Goal: Task Accomplishment & Management: Complete application form

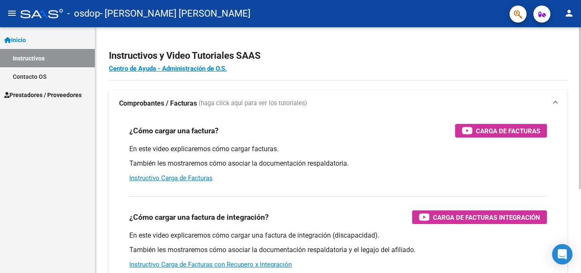
click at [580, 154] on div at bounding box center [580, 108] width 2 height 162
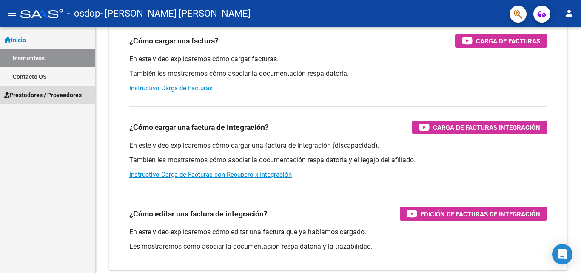
click at [37, 93] on span "Prestadores / Proveedores" at bounding box center [42, 94] width 77 height 9
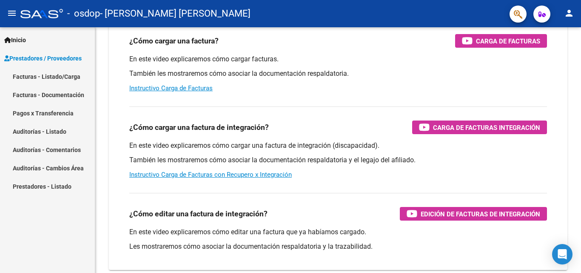
click at [56, 80] on link "Facturas - Listado/Carga" at bounding box center [47, 76] width 95 height 18
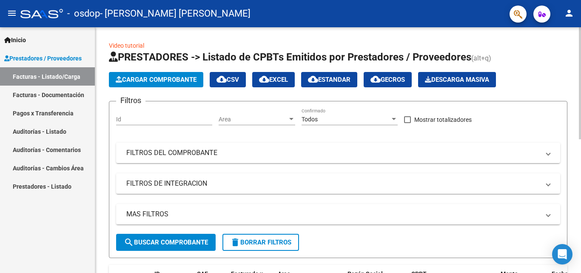
click at [580, 62] on div at bounding box center [580, 83] width 2 height 112
click at [174, 79] on span "Cargar Comprobante" at bounding box center [156, 80] width 81 height 8
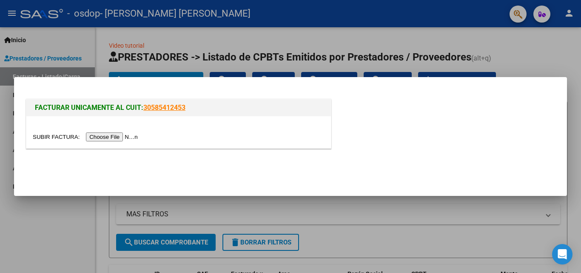
click at [127, 134] on input "file" at bounding box center [87, 136] width 108 height 9
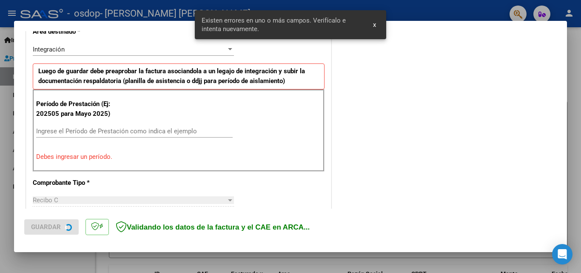
scroll to position [192, 0]
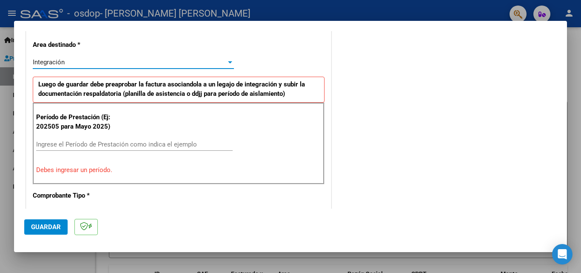
click at [226, 62] on div at bounding box center [230, 62] width 8 height 7
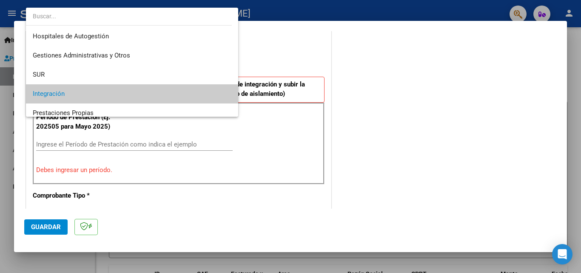
scroll to position [32, 0]
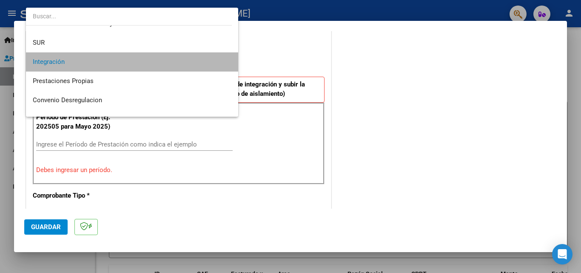
click at [200, 60] on span "Integración" at bounding box center [132, 61] width 199 height 19
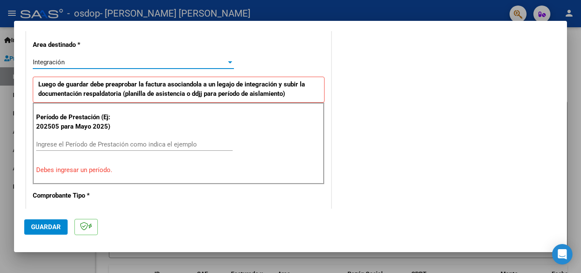
click at [125, 142] on input "Ingrese el Período de Prestación como indica el ejemplo" at bounding box center [134, 144] width 196 height 8
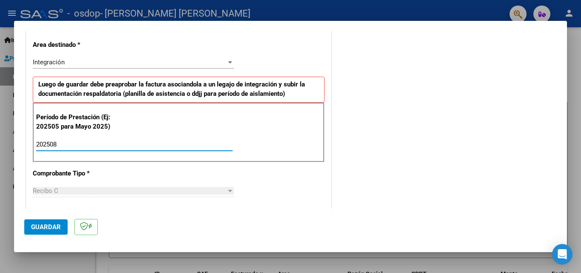
type input "202508"
click at [228, 190] on div at bounding box center [230, 191] width 4 height 2
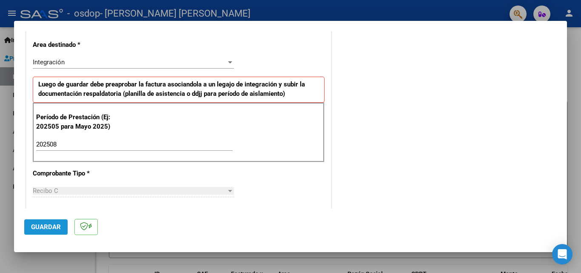
click at [44, 227] on span "Guardar" at bounding box center [46, 227] width 30 height 8
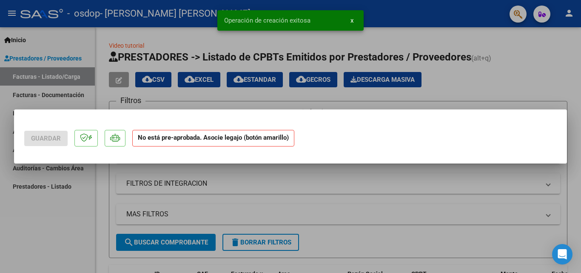
scroll to position [0, 0]
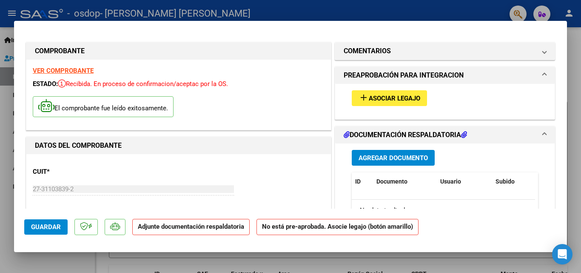
click at [376, 98] on span "Asociar Legajo" at bounding box center [394, 98] width 51 height 8
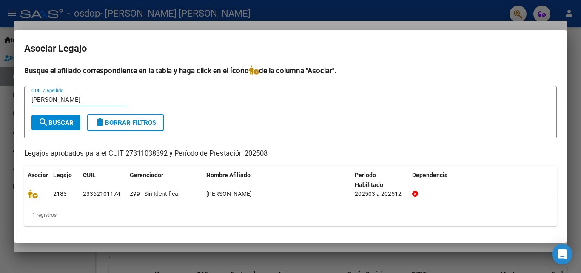
type input "[PERSON_NAME]"
click at [71, 123] on span "search Buscar" at bounding box center [55, 123] width 35 height 8
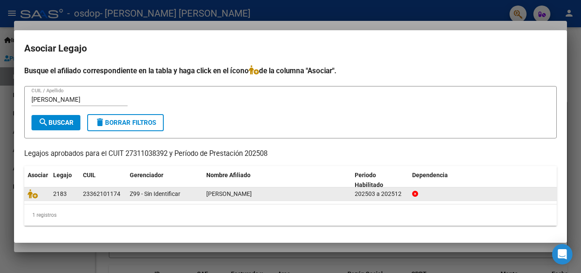
click at [69, 196] on div "2183" at bounding box center [64, 194] width 23 height 10
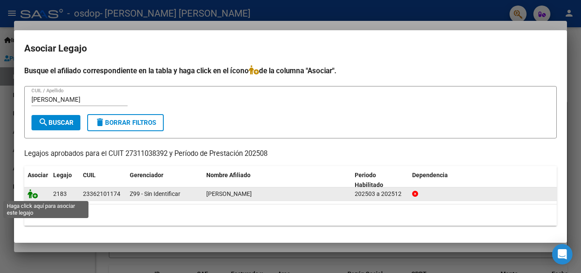
click at [36, 195] on icon at bounding box center [33, 193] width 10 height 9
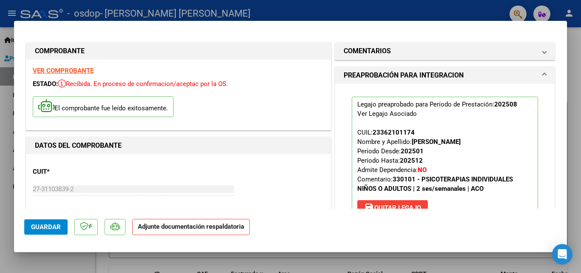
click at [199, 228] on strong "Adjunte documentación respaldatoria" at bounding box center [191, 226] width 106 height 8
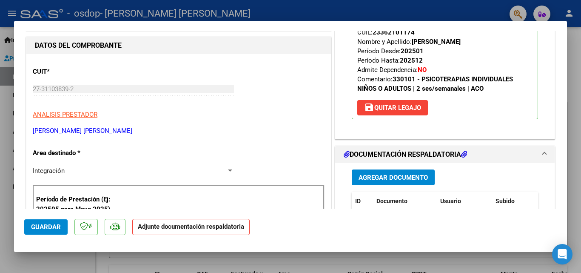
scroll to position [158, 0]
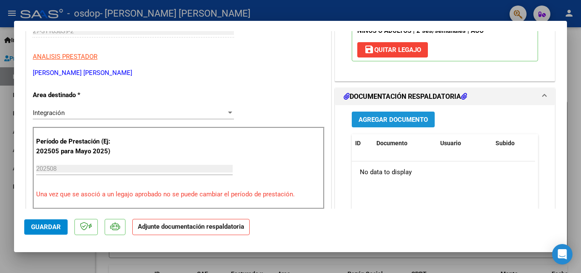
click at [412, 119] on span "Agregar Documento" at bounding box center [392, 120] width 69 height 8
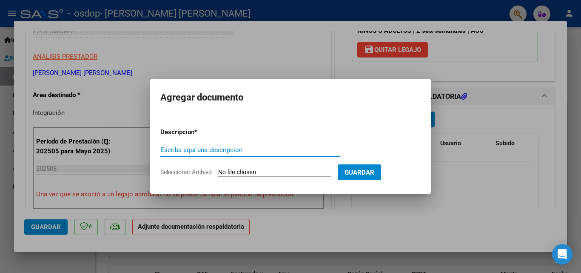
click at [373, 178] on button "Guardar" at bounding box center [359, 172] width 43 height 16
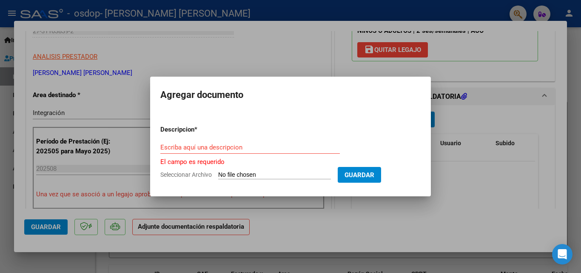
click at [238, 148] on input "Escriba aquí una descripcion" at bounding box center [249, 147] width 179 height 8
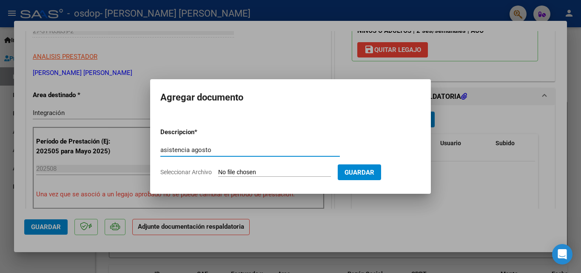
type input "asistencia agosto"
click at [374, 170] on span "Guardar" at bounding box center [359, 172] width 30 height 8
drag, startPoint x: 372, startPoint y: 174, endPoint x: 367, endPoint y: 177, distance: 6.1
click at [367, 177] on button "Guardar" at bounding box center [359, 172] width 43 height 16
click at [292, 172] on input "Seleccionar Archivo" at bounding box center [274, 172] width 113 height 8
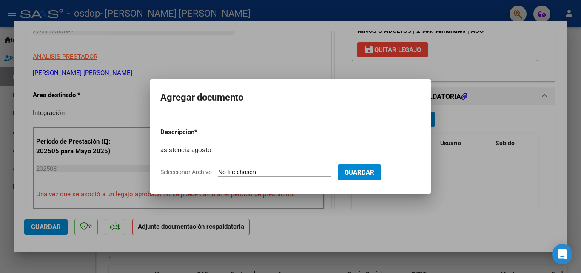
type input "C:\fakepath\asistencia Paoloni [DATE].pdf"
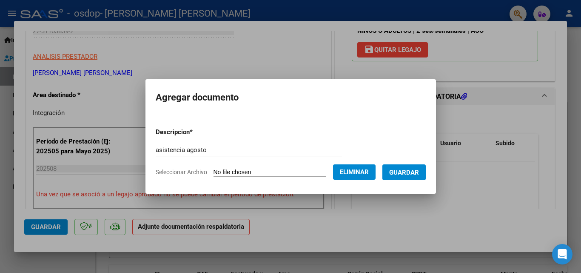
click at [419, 172] on span "Guardar" at bounding box center [404, 172] width 30 height 8
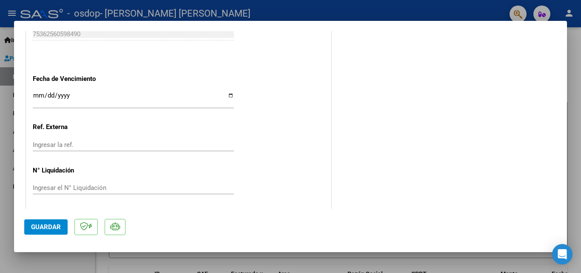
scroll to position [584, 0]
click at [52, 229] on span "Guardar" at bounding box center [46, 227] width 30 height 8
click at [56, 227] on span "Guardar" at bounding box center [46, 227] width 30 height 8
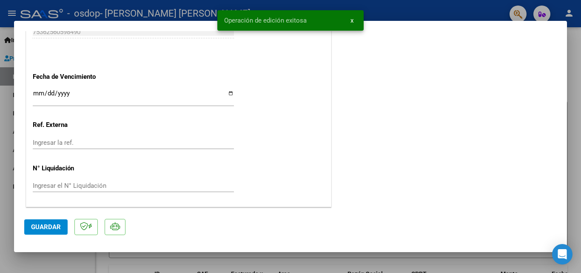
click at [352, 19] on span "x" at bounding box center [351, 21] width 3 height 8
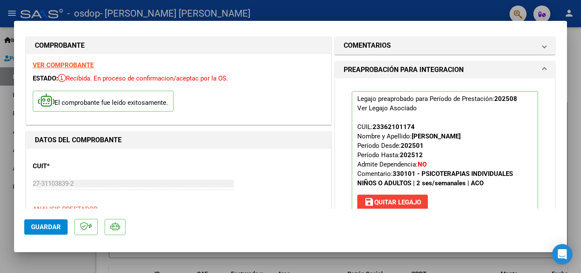
scroll to position [0, 0]
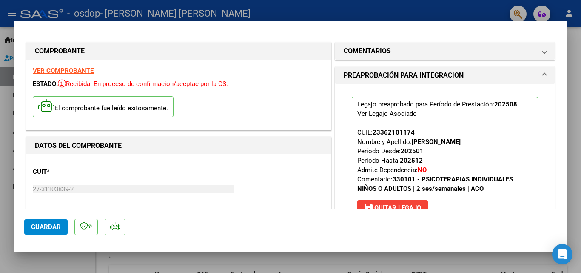
click at [571, 16] on div at bounding box center [290, 136] width 581 height 273
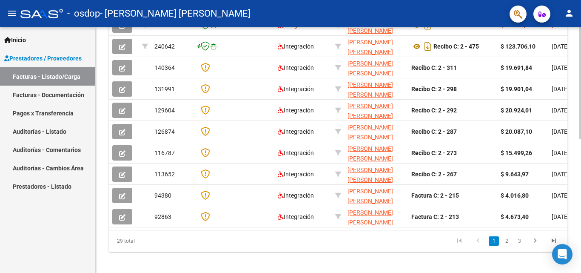
scroll to position [294, 0]
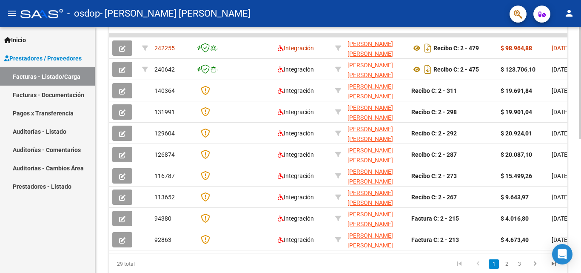
click at [580, 184] on div at bounding box center [580, 204] width 2 height 112
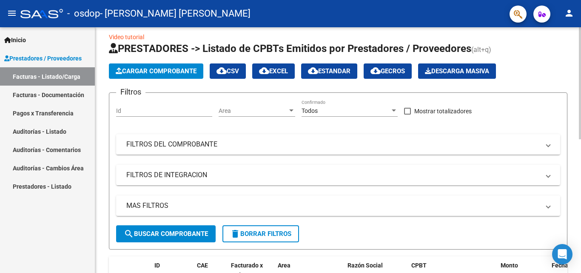
scroll to position [0, 0]
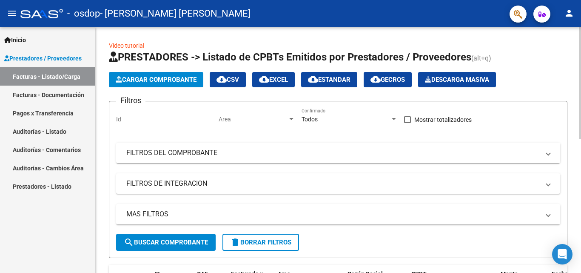
click at [580, 42] on div at bounding box center [580, 83] width 2 height 112
click at [570, 14] on mat-icon "person" at bounding box center [569, 13] width 10 height 10
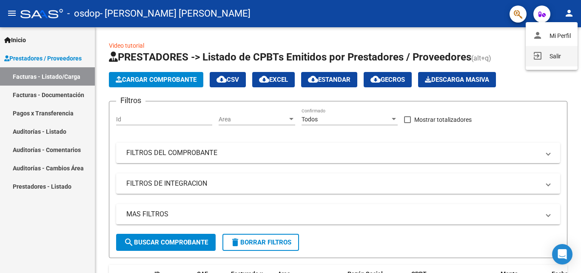
click at [551, 56] on button "exit_to_app Salir" at bounding box center [552, 56] width 52 height 20
